Goal: Check status: Check status

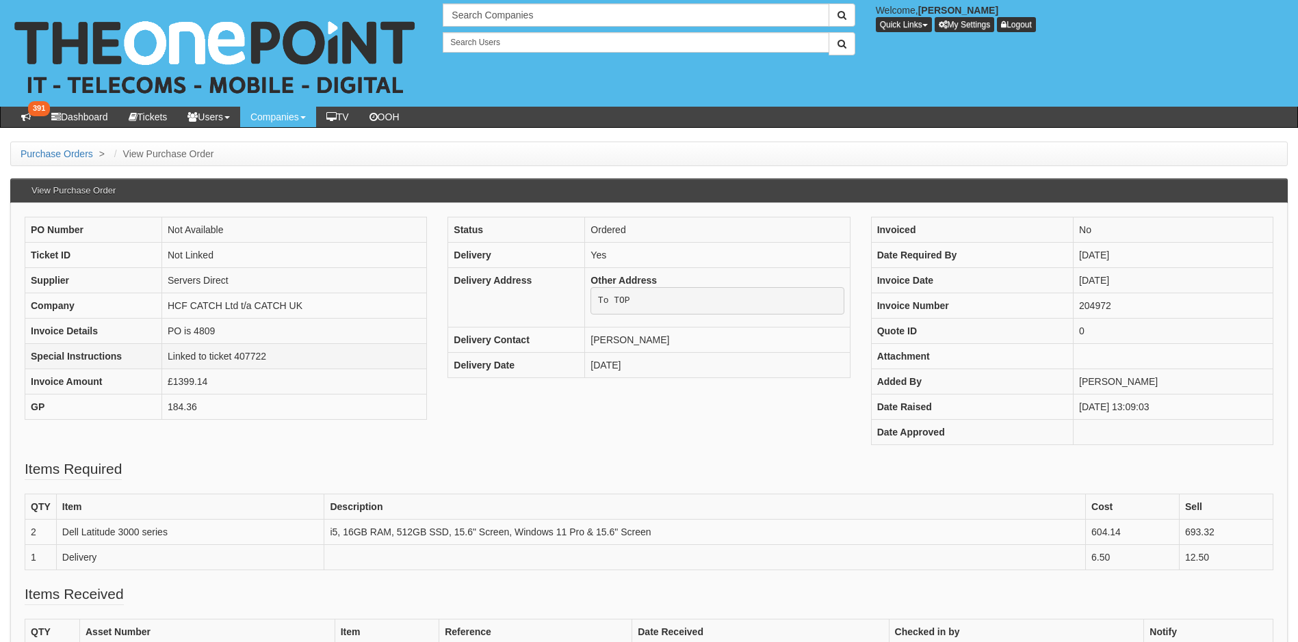
click at [252, 356] on td "Linked to ticket 407722" at bounding box center [294, 356] width 265 height 25
copy td "407722"
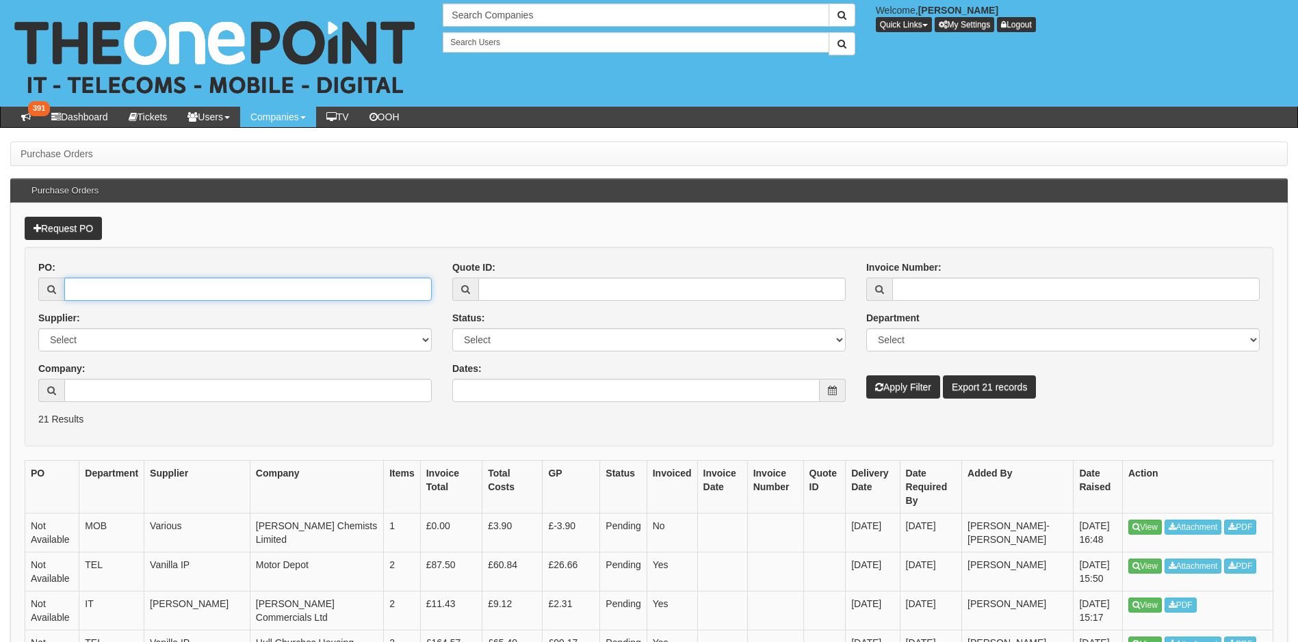
click at [142, 287] on input "PO:" at bounding box center [247, 289] width 367 height 23
click at [489, 16] on input "text" at bounding box center [636, 14] width 386 height 23
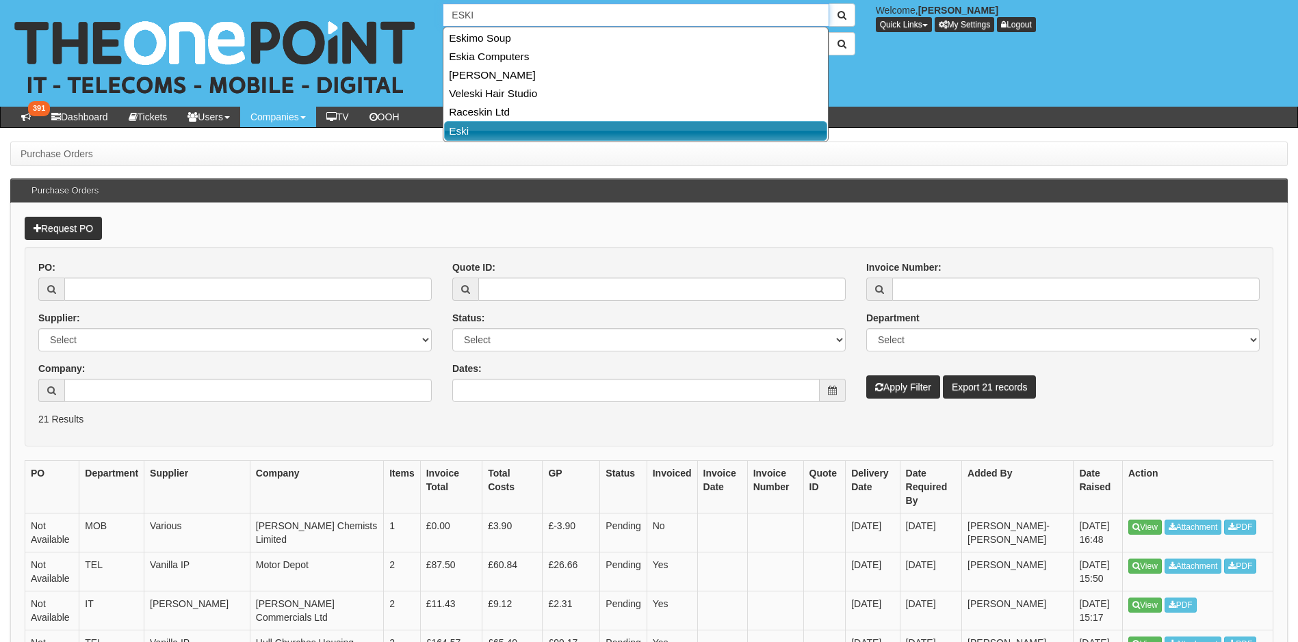
click at [529, 127] on link "Eski" at bounding box center [635, 131] width 383 height 20
type input "Eski"
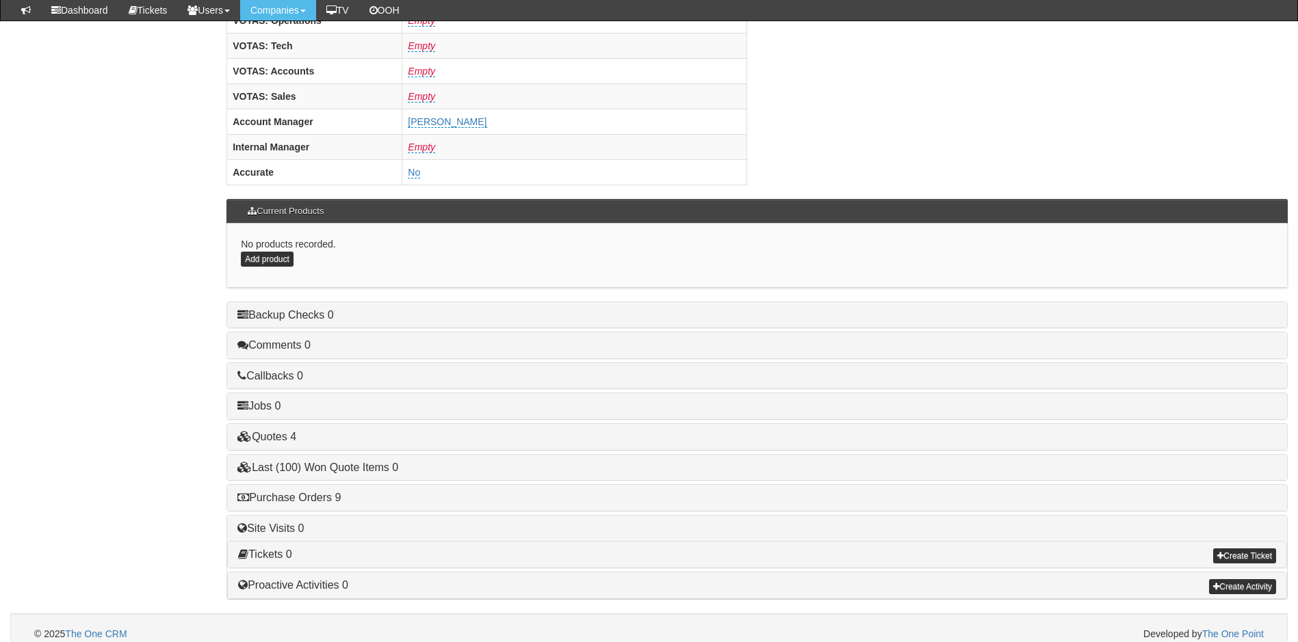
scroll to position [564, 0]
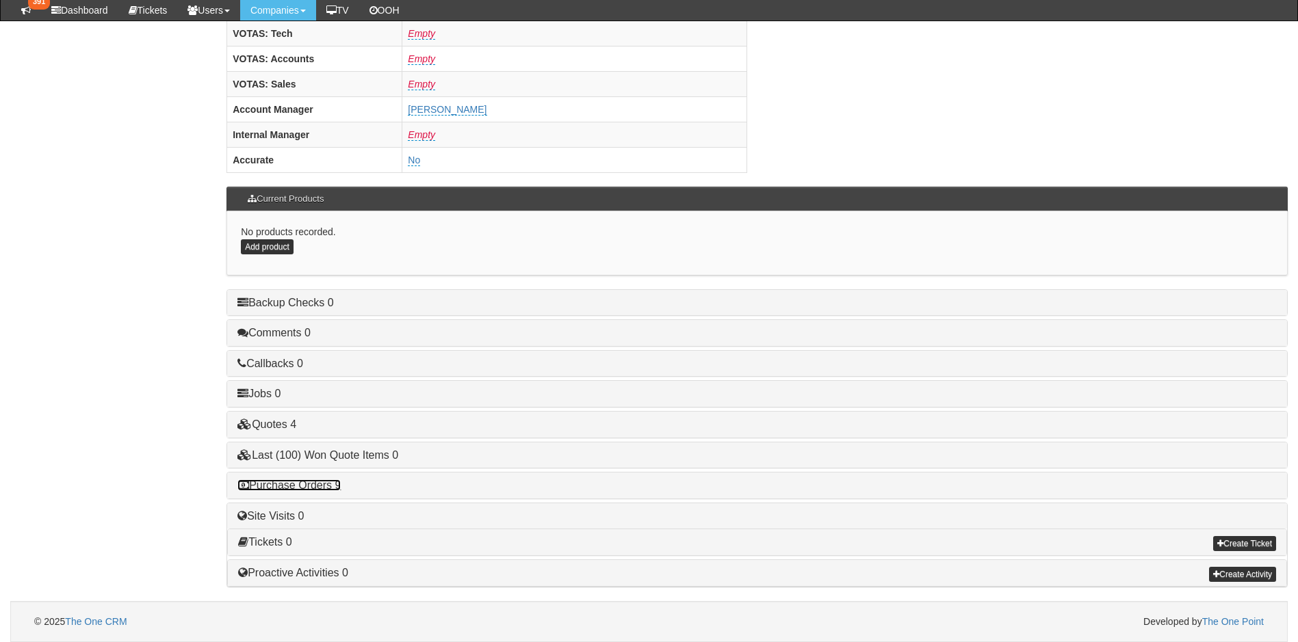
click at [302, 487] on link "Purchase Orders 9" at bounding box center [288, 486] width 103 height 12
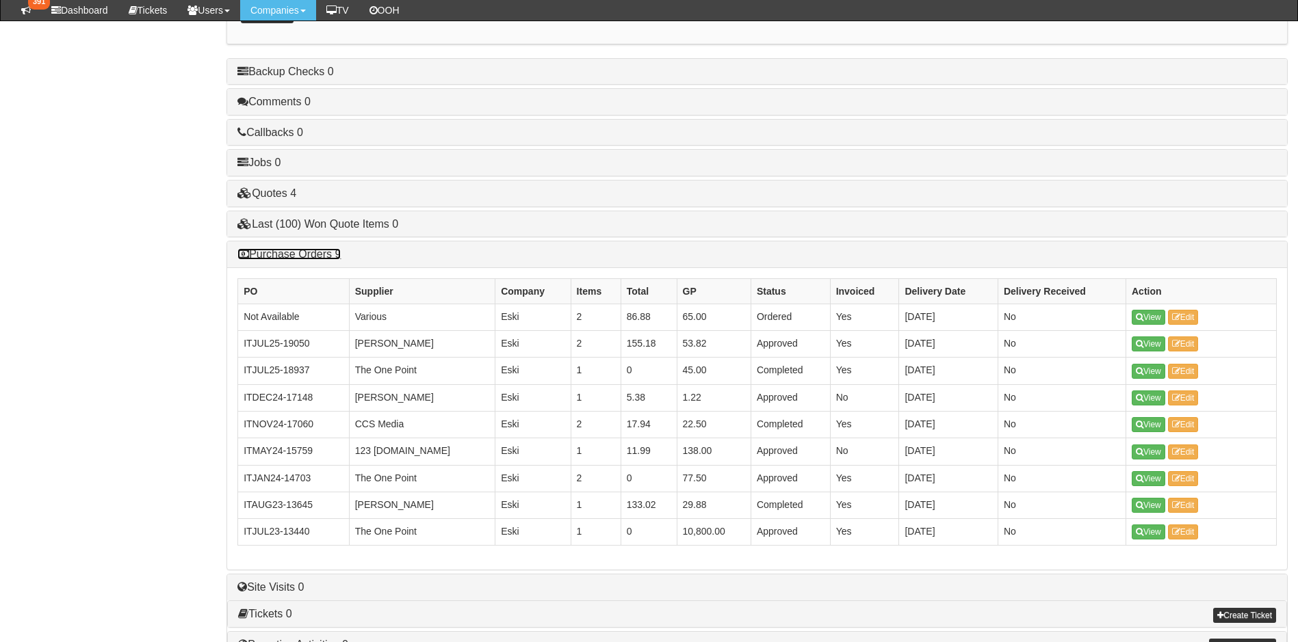
scroll to position [837, 0]
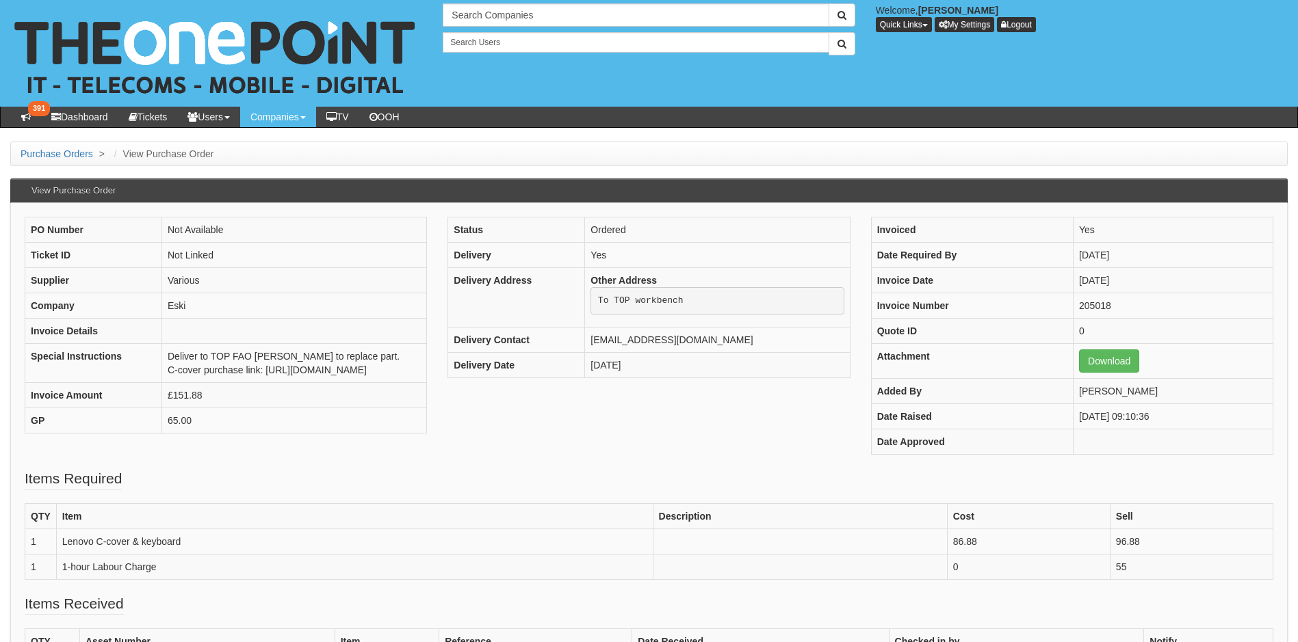
click at [592, 443] on div "PO Number Not Available Ticket ID Not Linked Supplier Various Company Eski Invo…" at bounding box center [648, 343] width 1269 height 252
click at [1094, 66] on div "Search Companies Welcome, Kwabena Okai-Tweneboah Quick Links Add Appointment Ap…" at bounding box center [649, 53] width 1318 height 107
